Goal: Find specific page/section: Find specific page/section

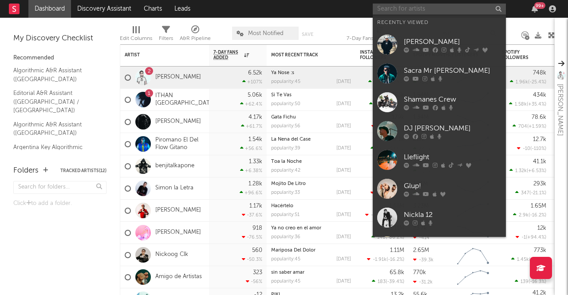
click at [400, 6] on input "text" at bounding box center [439, 9] width 133 height 11
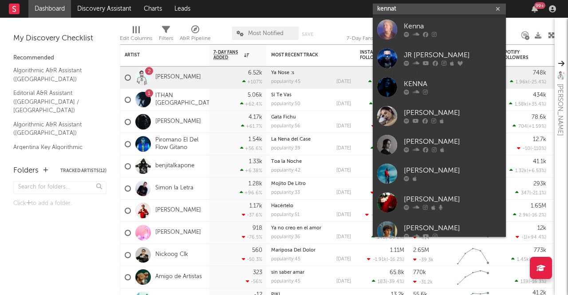
click at [425, 8] on input "kennat" at bounding box center [439, 9] width 133 height 11
click at [414, 4] on input "kennat" at bounding box center [439, 9] width 133 height 11
click at [408, 12] on input "kennat" at bounding box center [439, 9] width 133 height 11
type input "kennat"
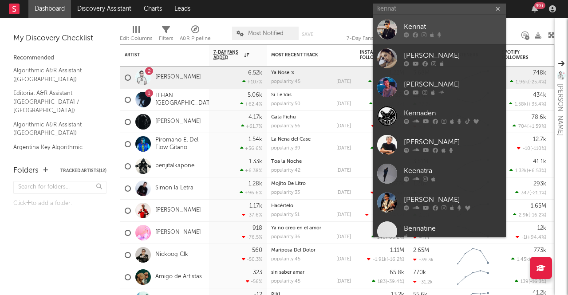
click at [428, 25] on div "Kennat" at bounding box center [453, 26] width 98 height 11
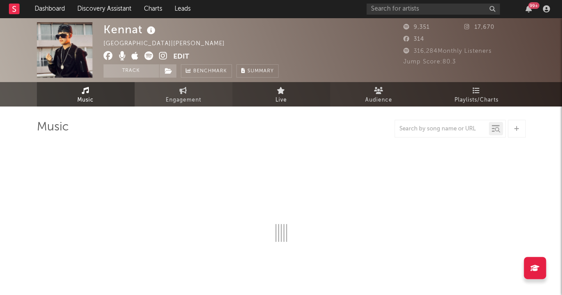
select select "1w"
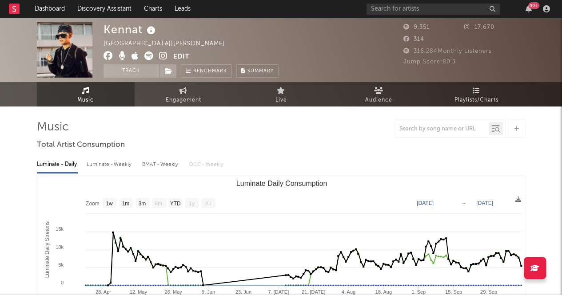
click at [163, 55] on icon at bounding box center [163, 55] width 8 height 9
click at [146, 53] on icon at bounding box center [148, 55] width 9 height 9
